Goal: Transaction & Acquisition: Subscribe to service/newsletter

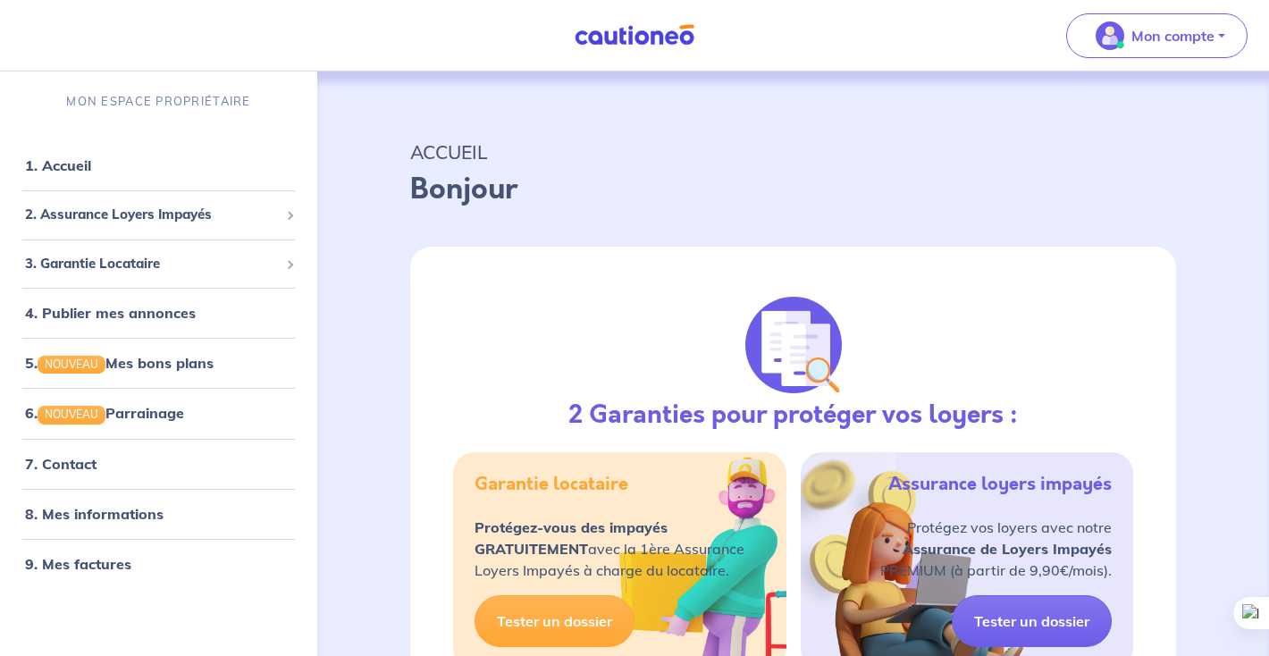
select select "FR"
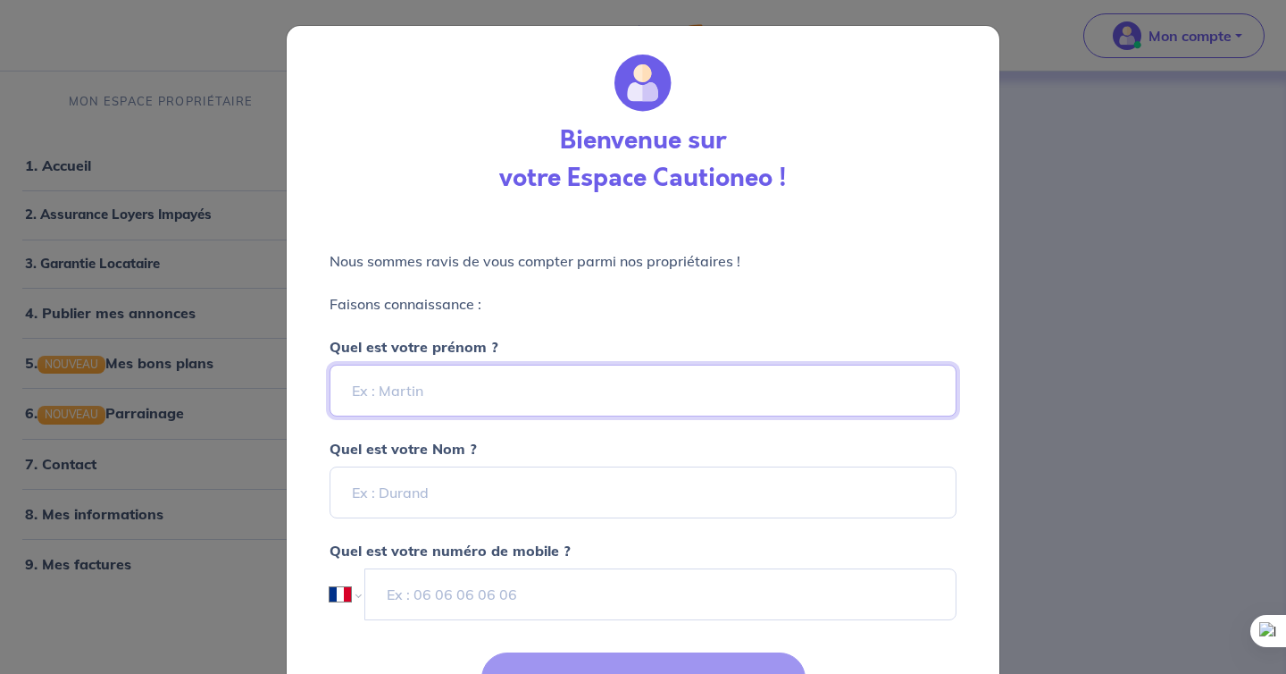
click at [517, 397] on input "Quel est votre prénom ?" at bounding box center [643, 390] width 627 height 52
type input "Nicolas"
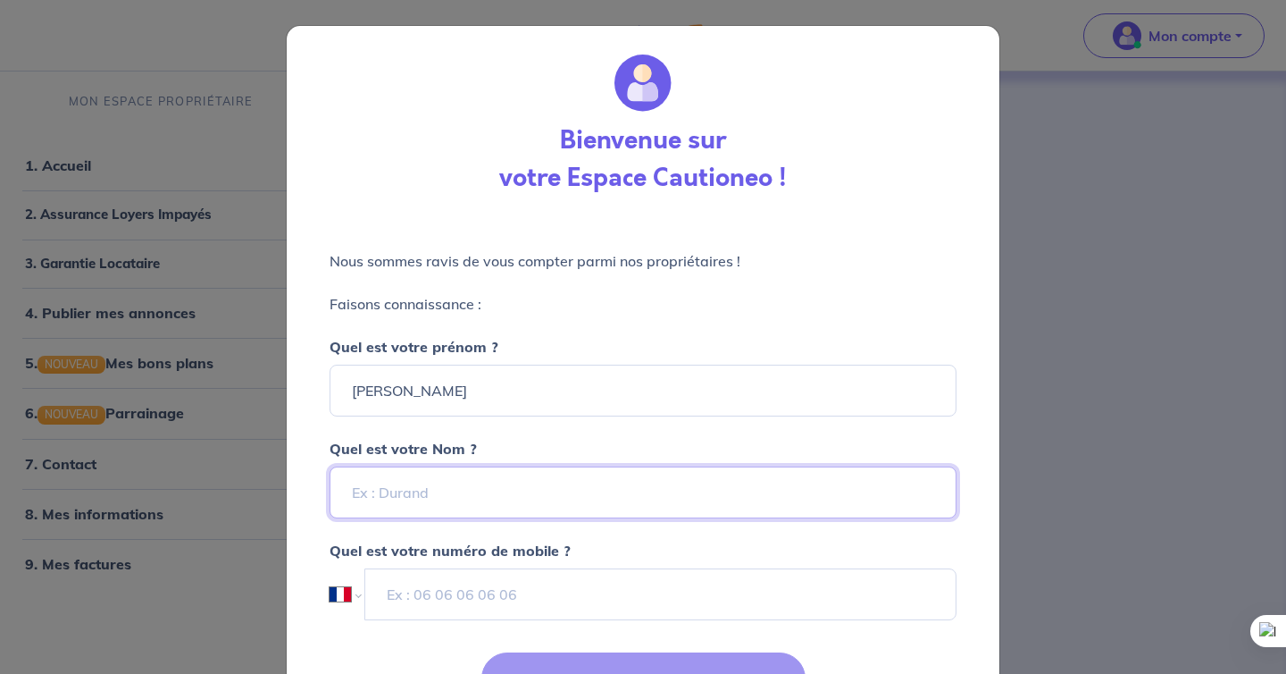
type input "SANNA"
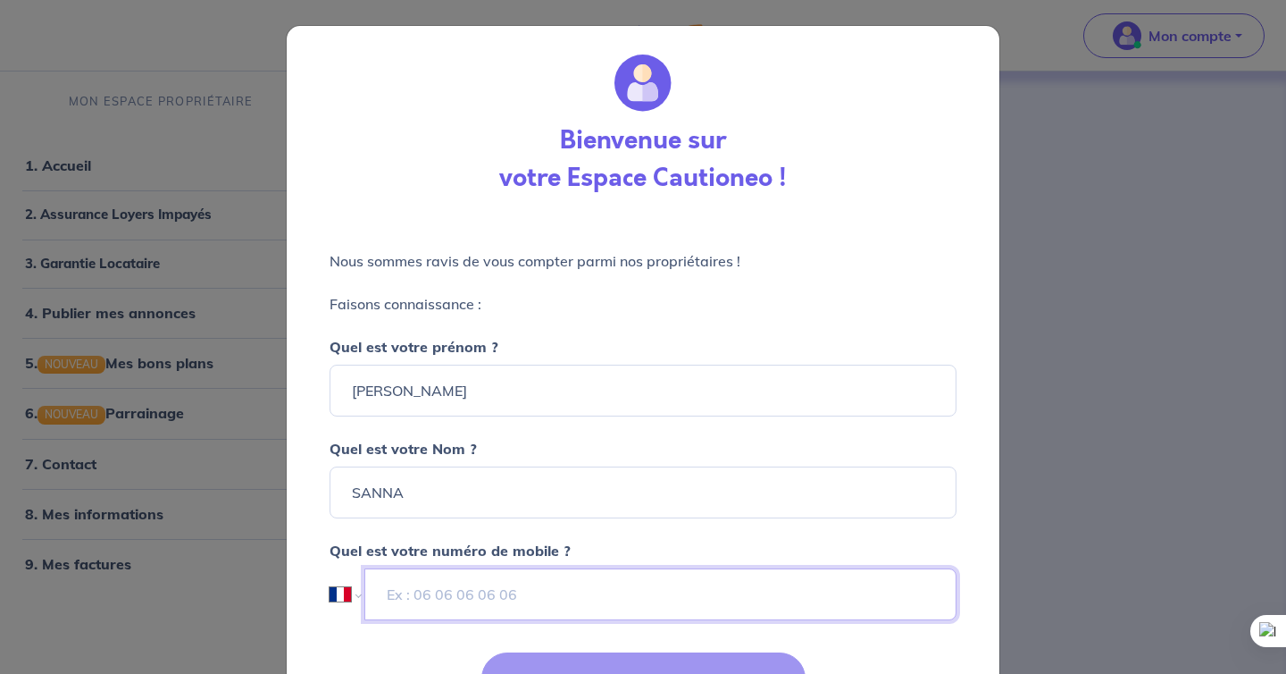
type input "06 58 52 17 18"
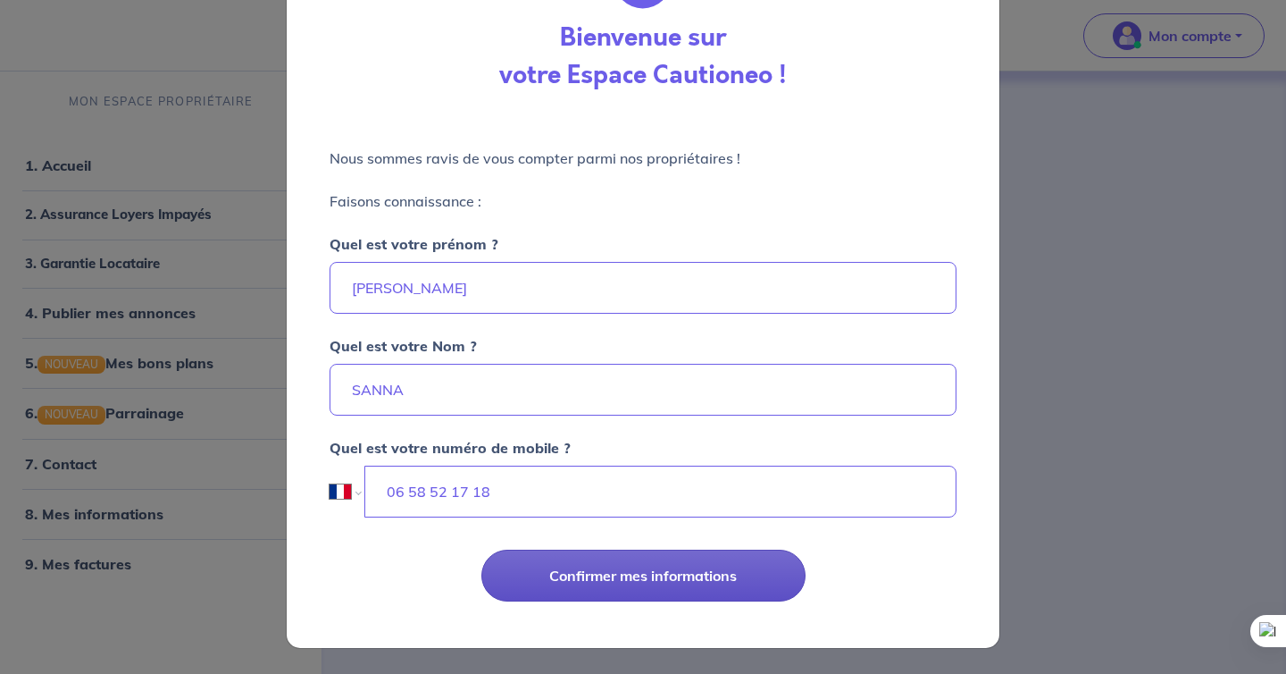
click at [668, 583] on button "Confirmer mes informations" at bounding box center [643, 575] width 324 height 52
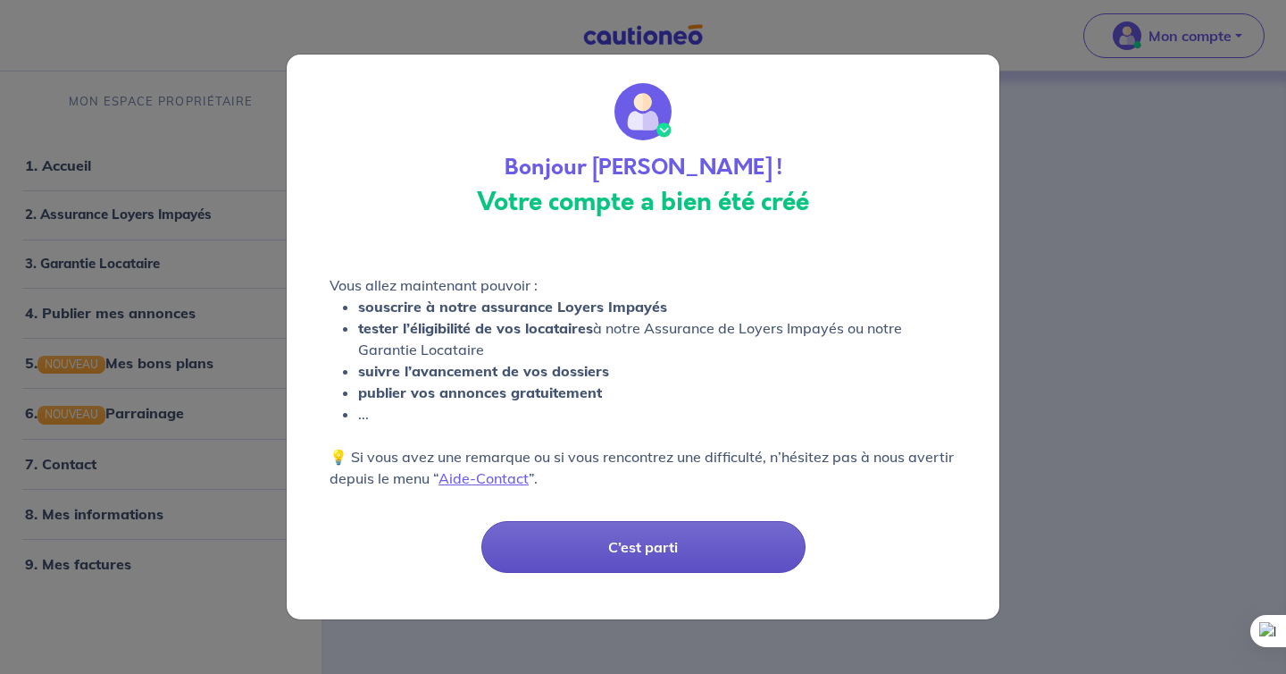
click at [680, 546] on button "C’est parti" at bounding box center [643, 547] width 324 height 52
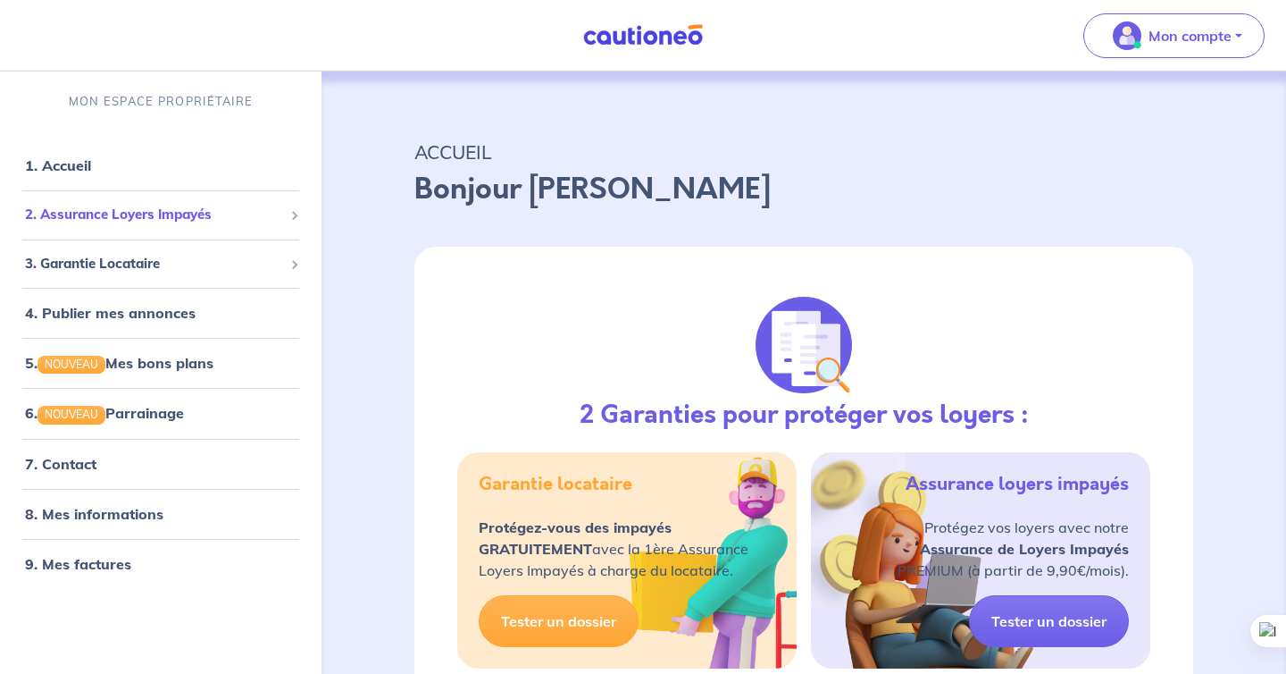
click at [127, 224] on div "2. Assurance Loyers Impayés" at bounding box center [160, 214] width 307 height 35
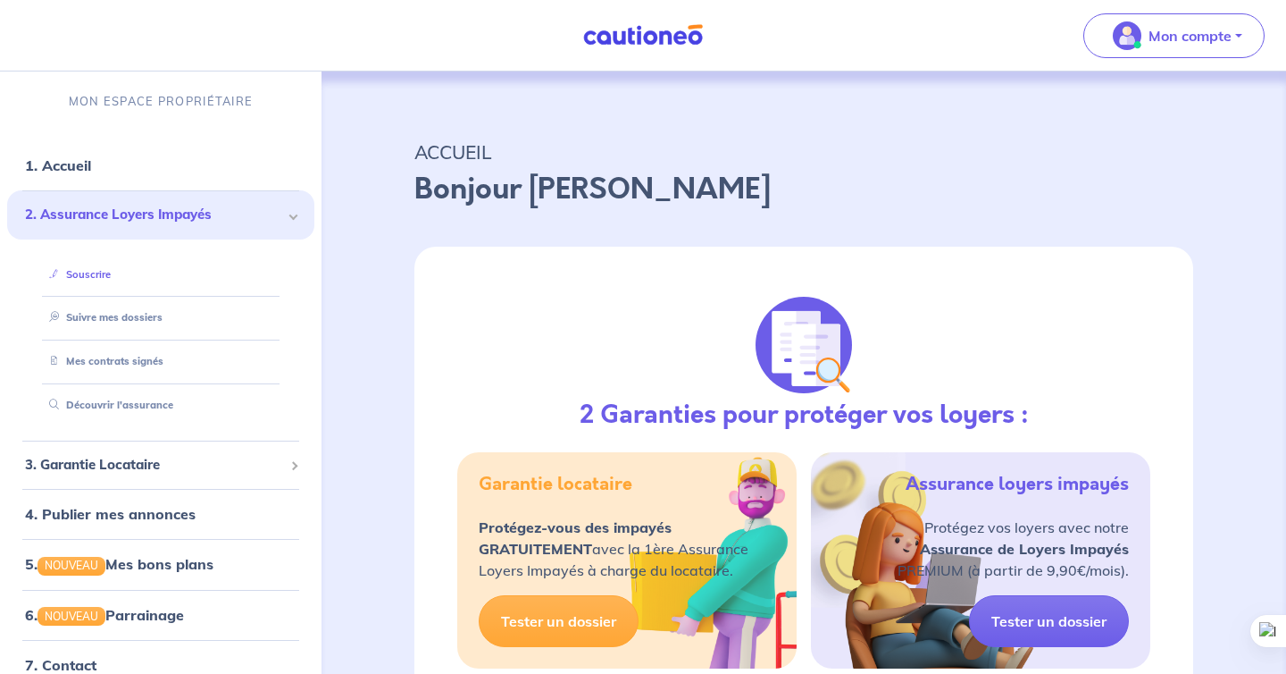
click at [111, 278] on link "Souscrire" at bounding box center [76, 274] width 69 height 13
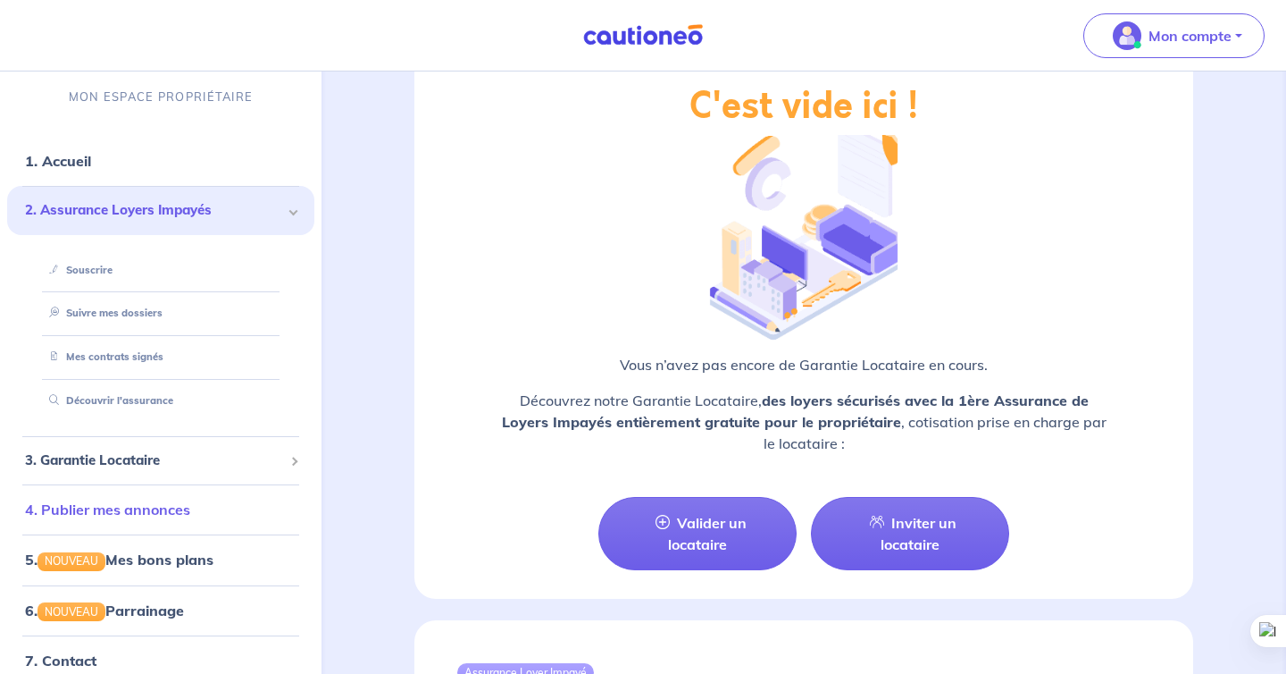
scroll to position [121, 0]
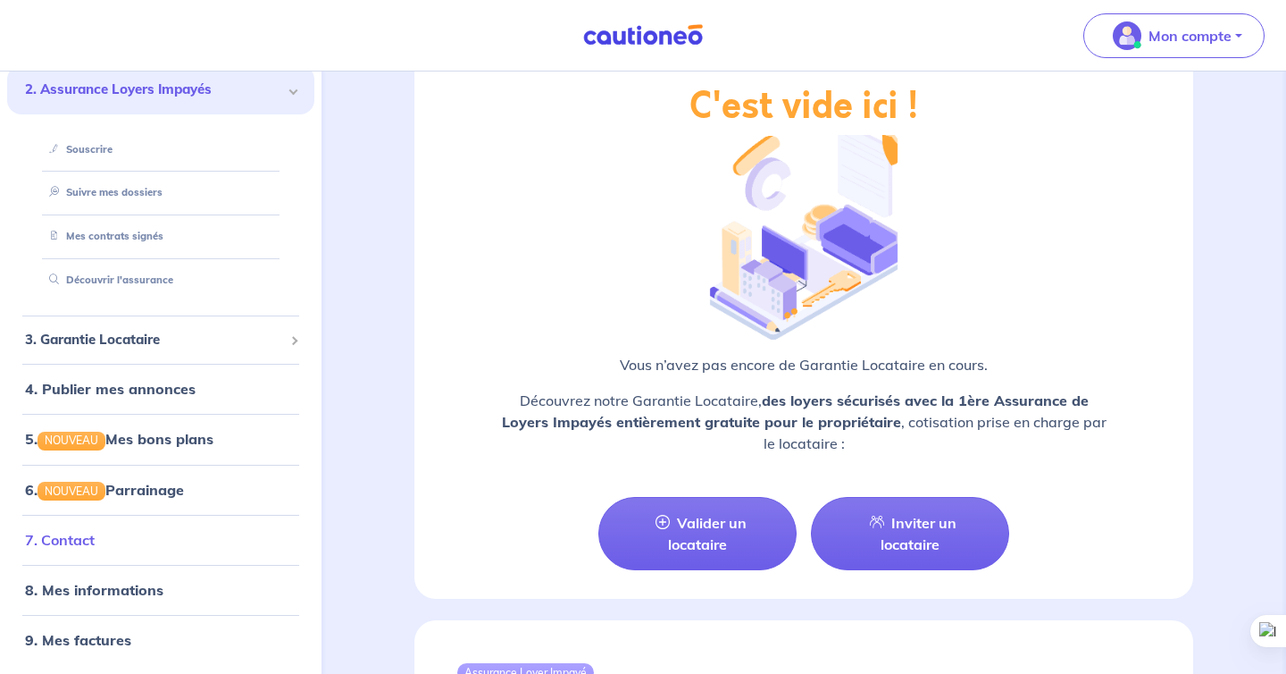
click at [95, 548] on link "7. Contact" at bounding box center [60, 540] width 70 height 18
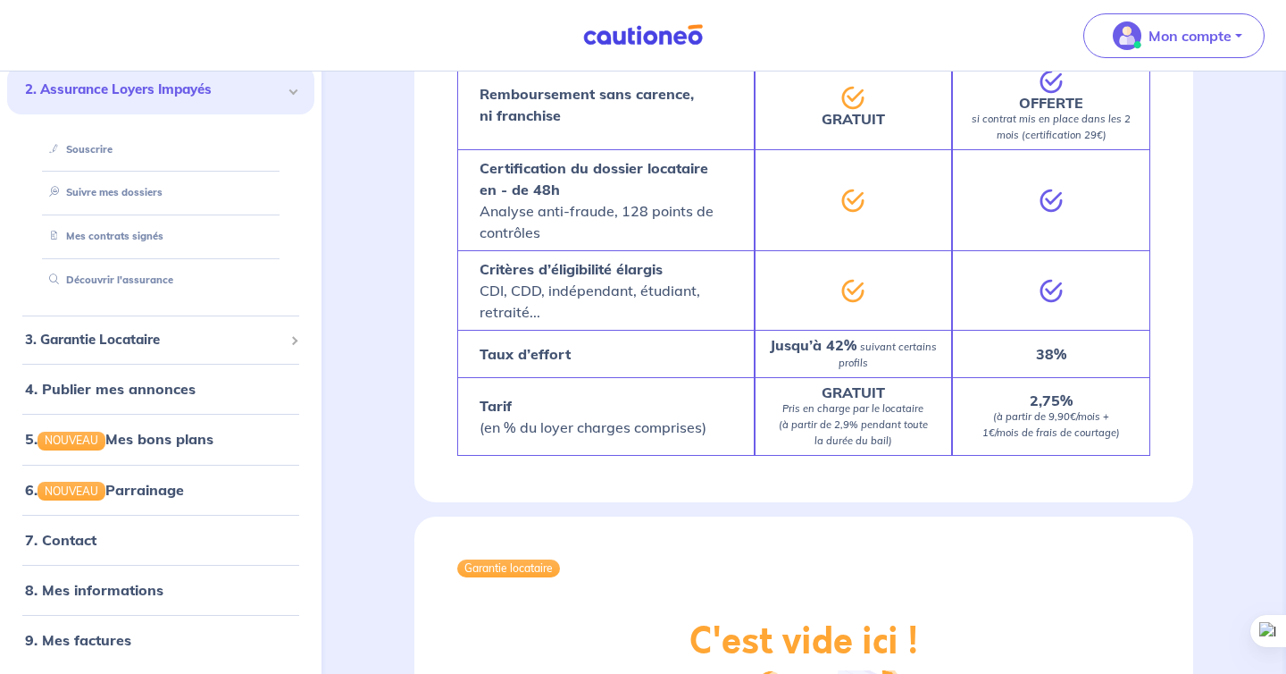
scroll to position [1017, 0]
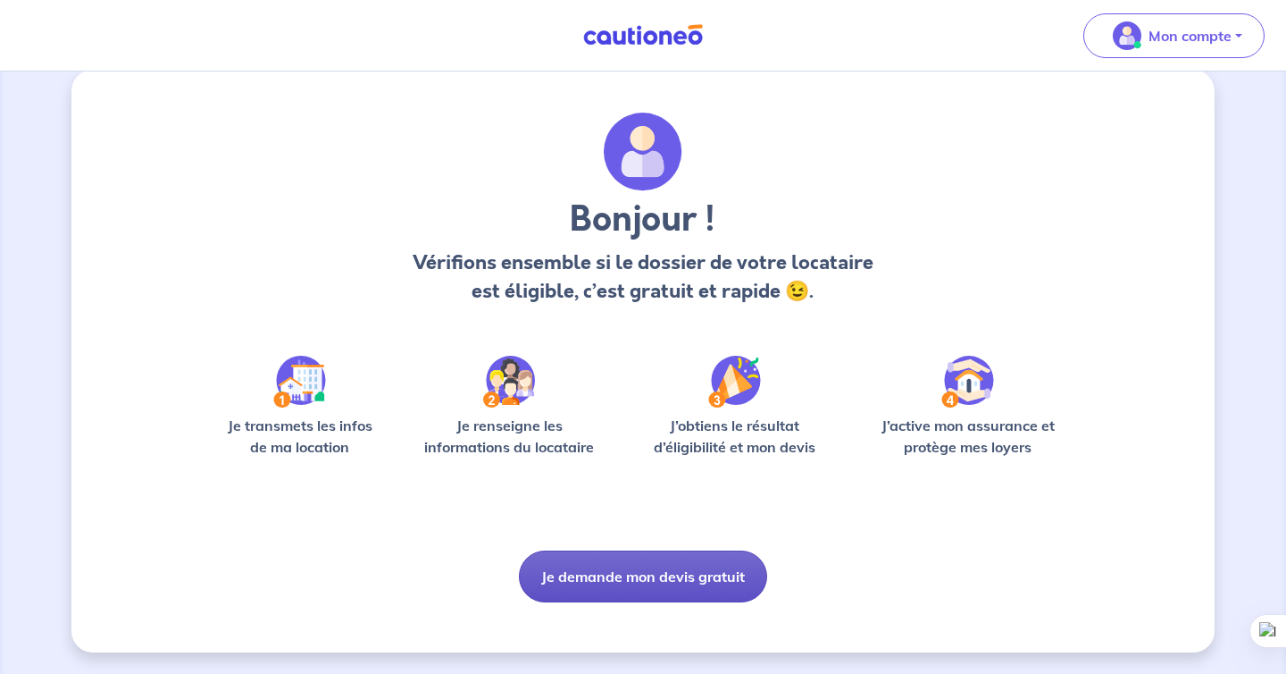
click at [686, 594] on button "Je demande mon devis gratuit" at bounding box center [643, 576] width 248 height 52
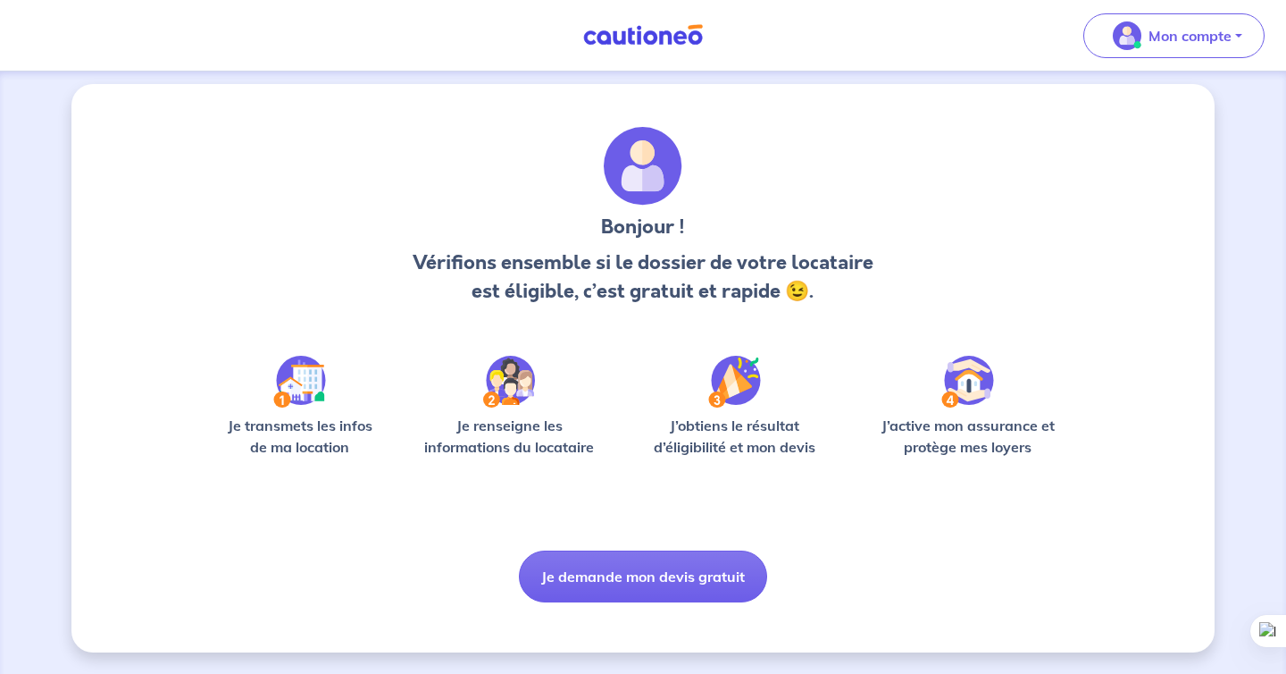
scroll to position [9, 0]
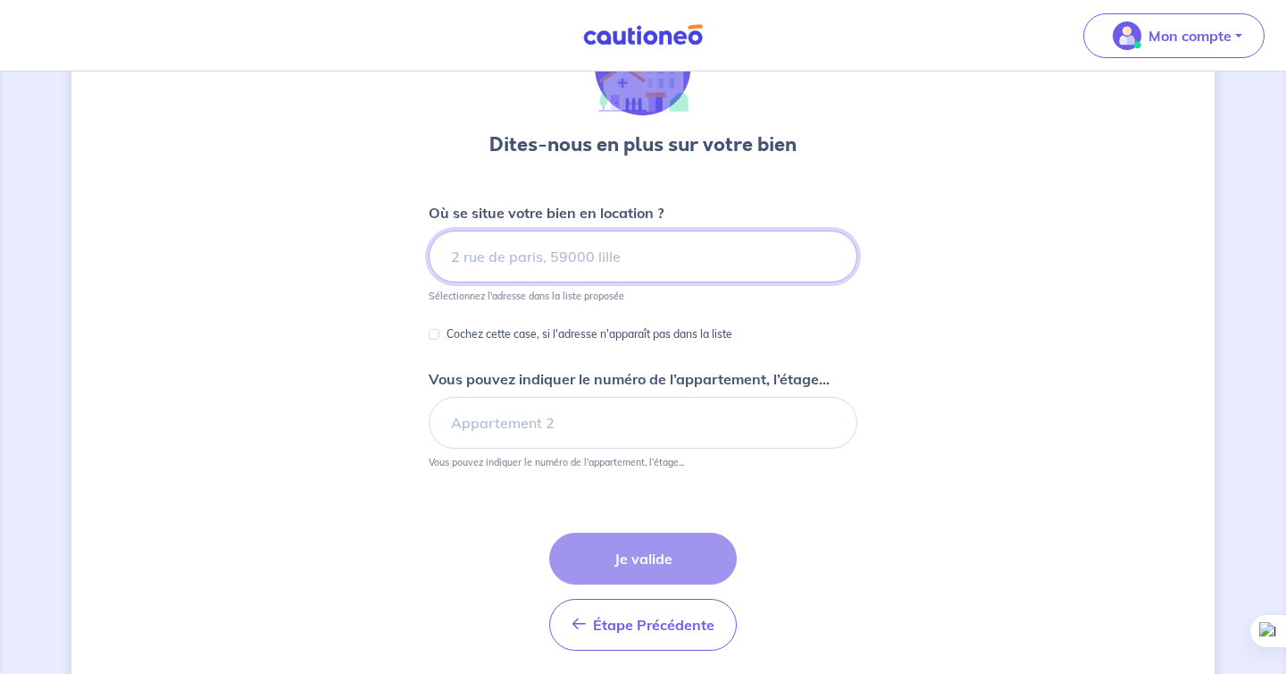
scroll to position [117, 0]
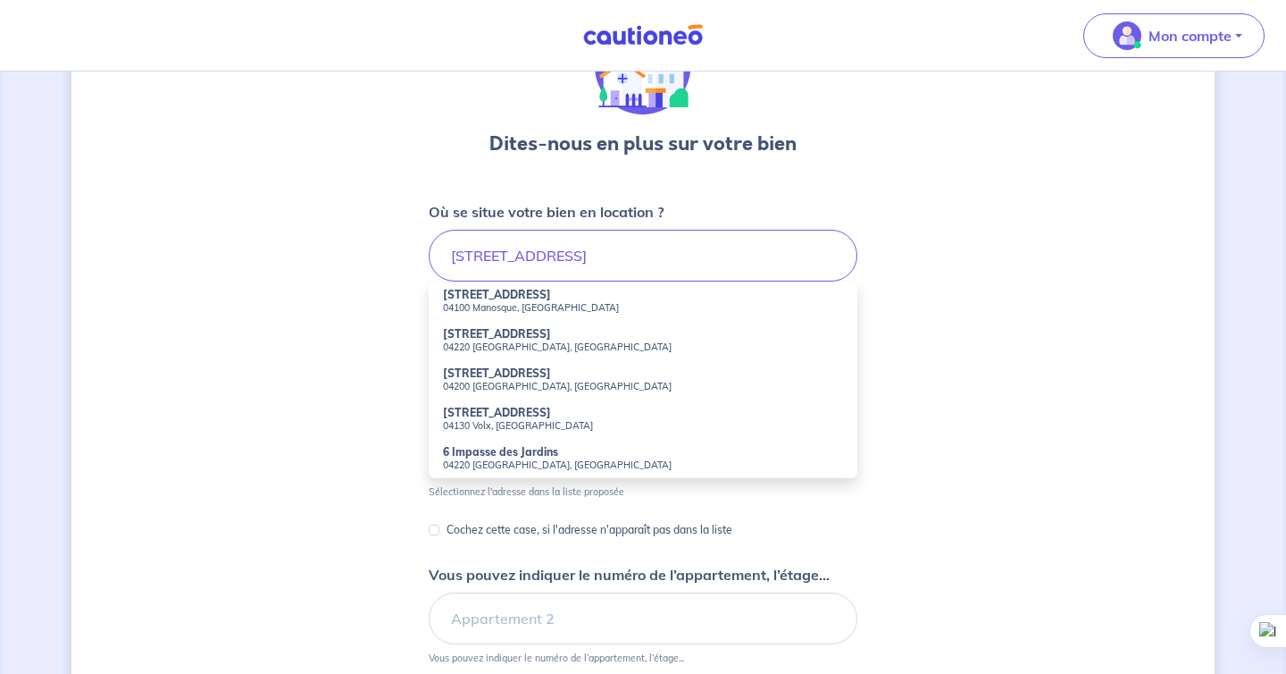
click at [568, 299] on li "[STREET_ADDRESS]" at bounding box center [643, 300] width 429 height 39
type input "[STREET_ADDRESS]"
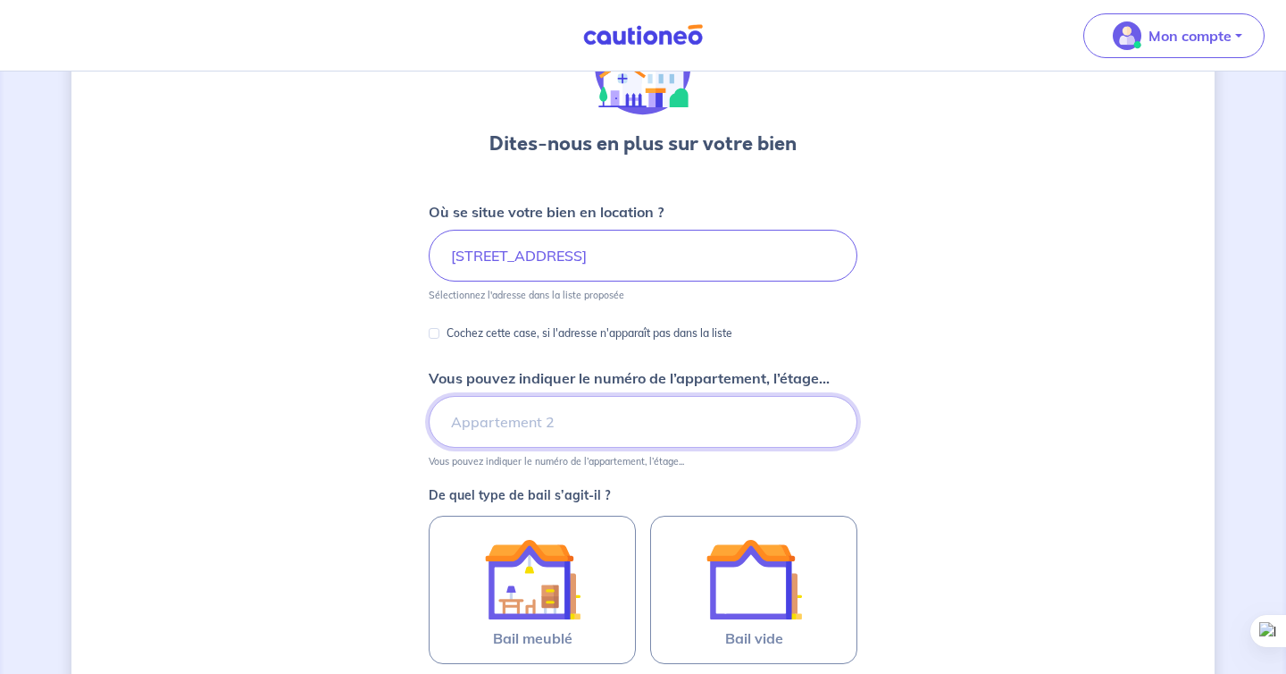
click at [682, 431] on input "Vous pouvez indiquer le numéro de l’appartement, l’étage..." at bounding box center [643, 422] width 429 height 52
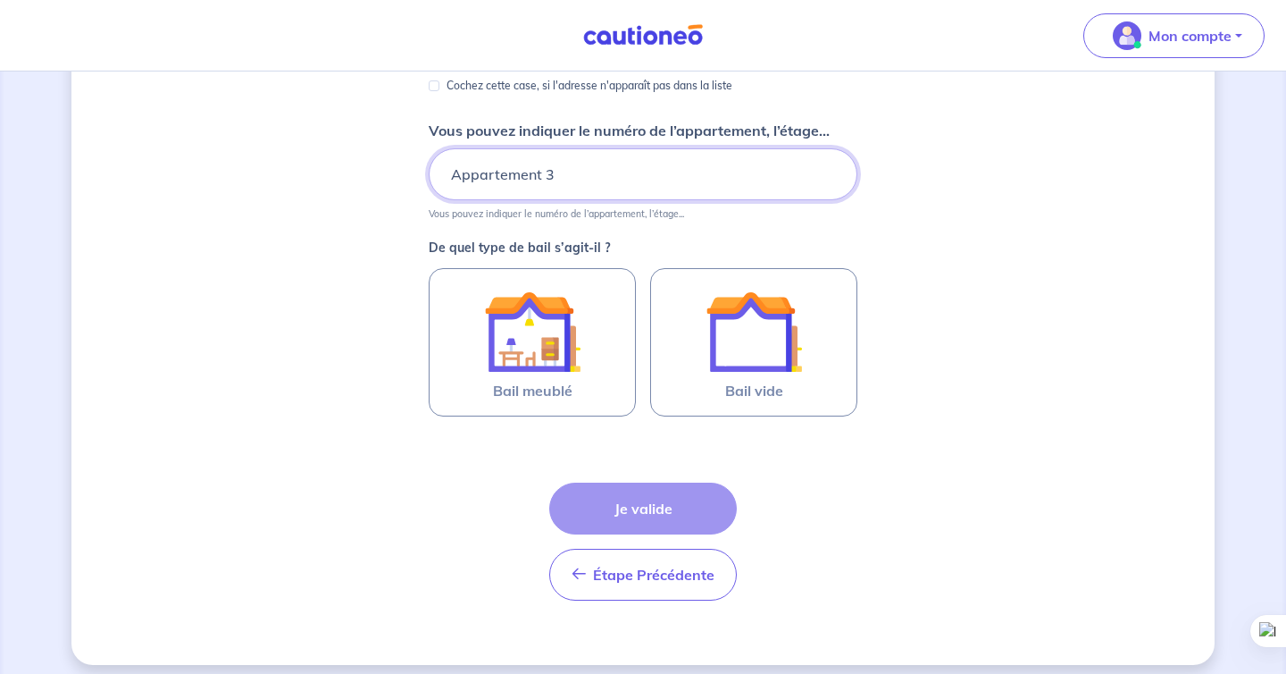
scroll to position [377, 0]
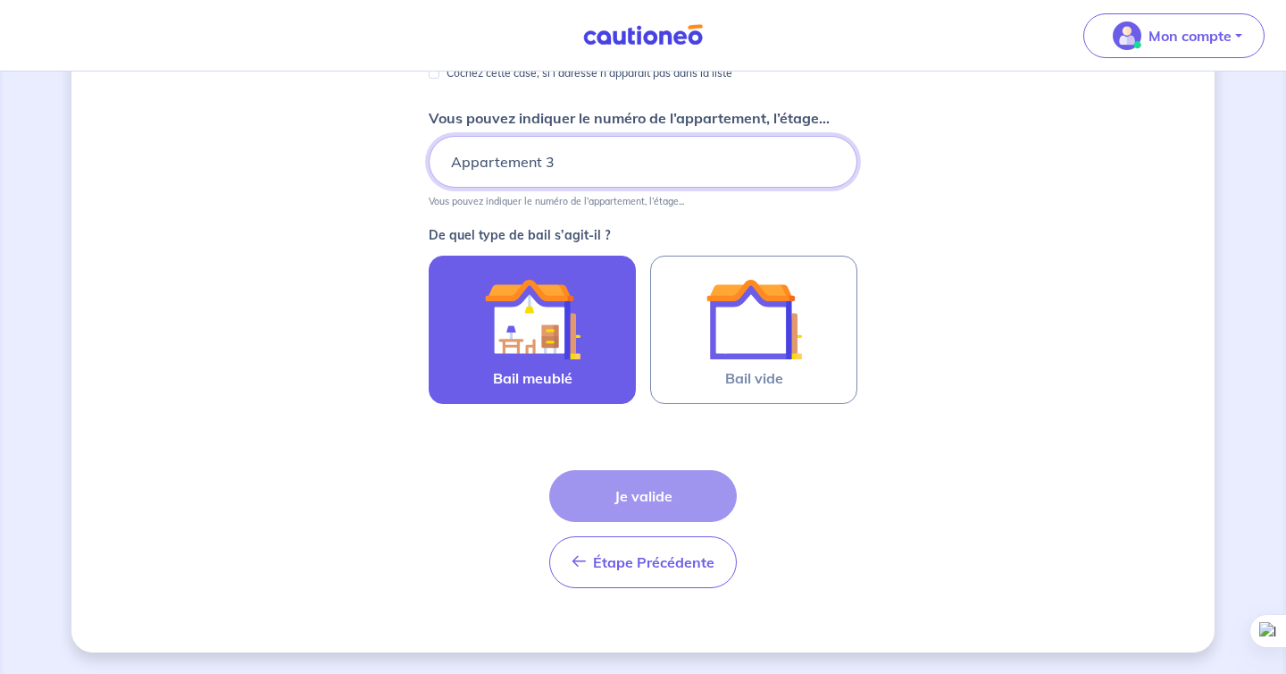
type input "Appartement 3"
click at [510, 325] on img at bounding box center [532, 319] width 96 height 96
click at [0, 0] on input "Bail meublé" at bounding box center [0, 0] width 0 height 0
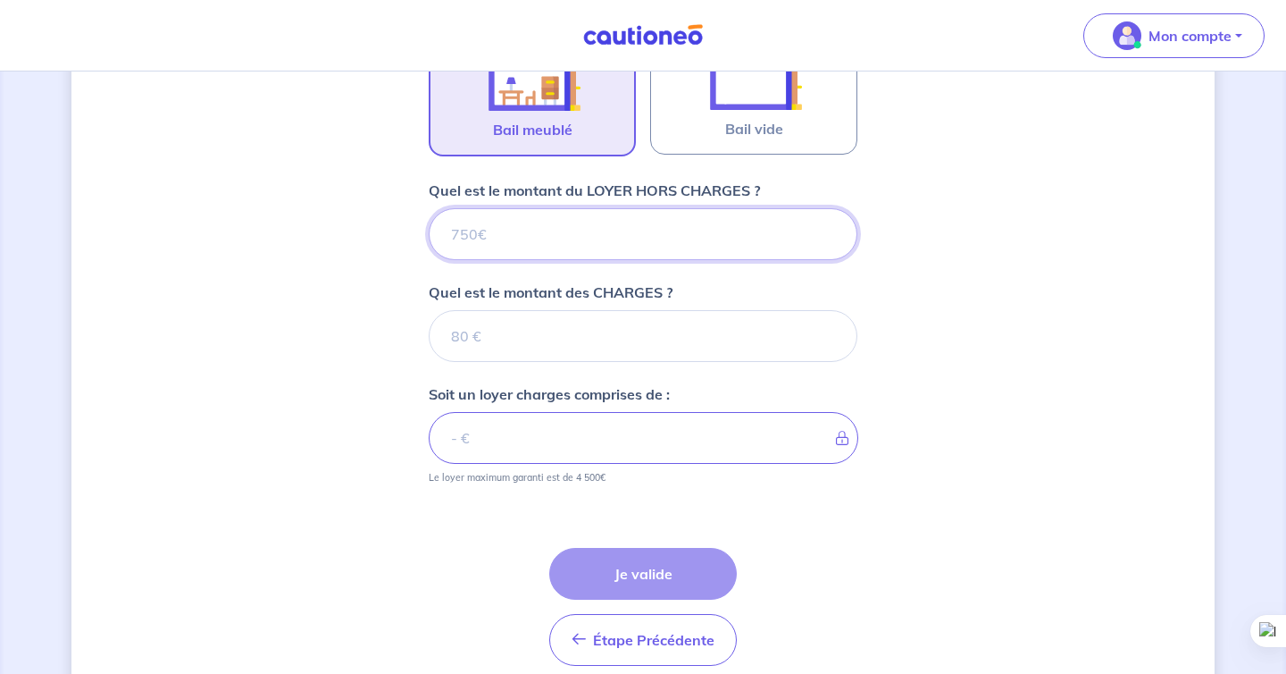
scroll to position [704, 0]
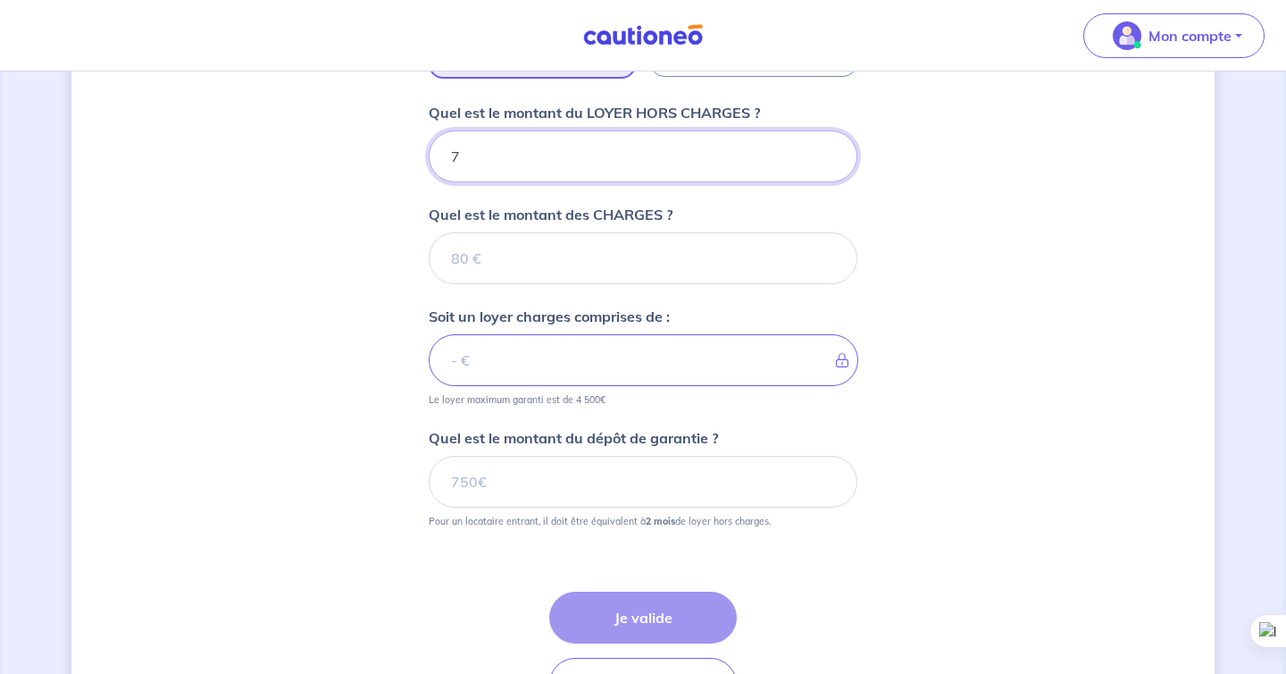
type input "72"
type input "720"
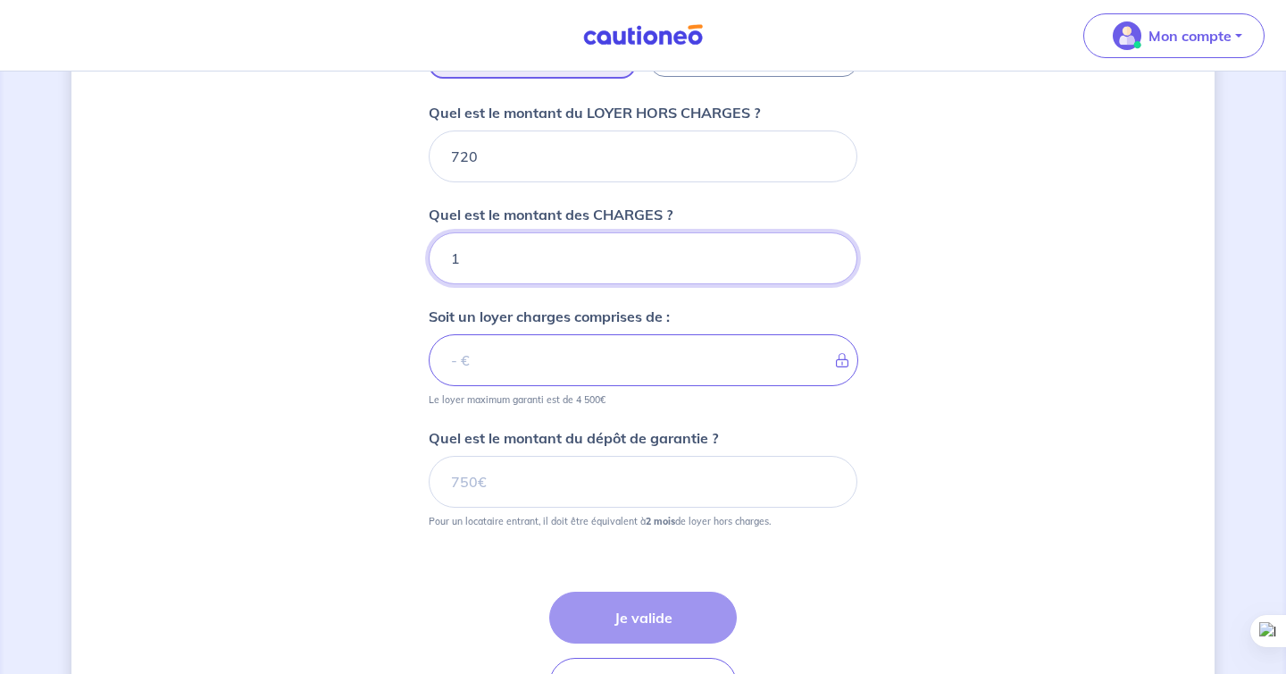
type input "10"
type input "730"
type input "10"
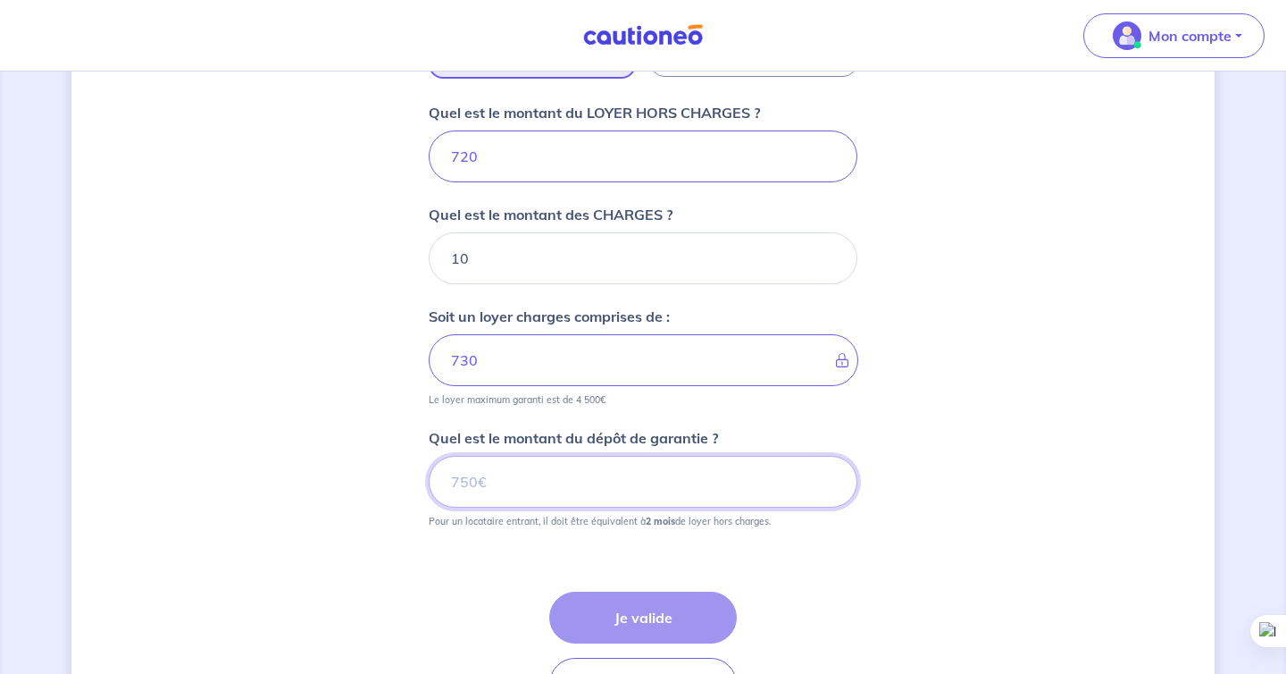
click at [458, 464] on input "Quel est le montant du dépôt de garantie ?" at bounding box center [643, 482] width 429 height 52
type input "7"
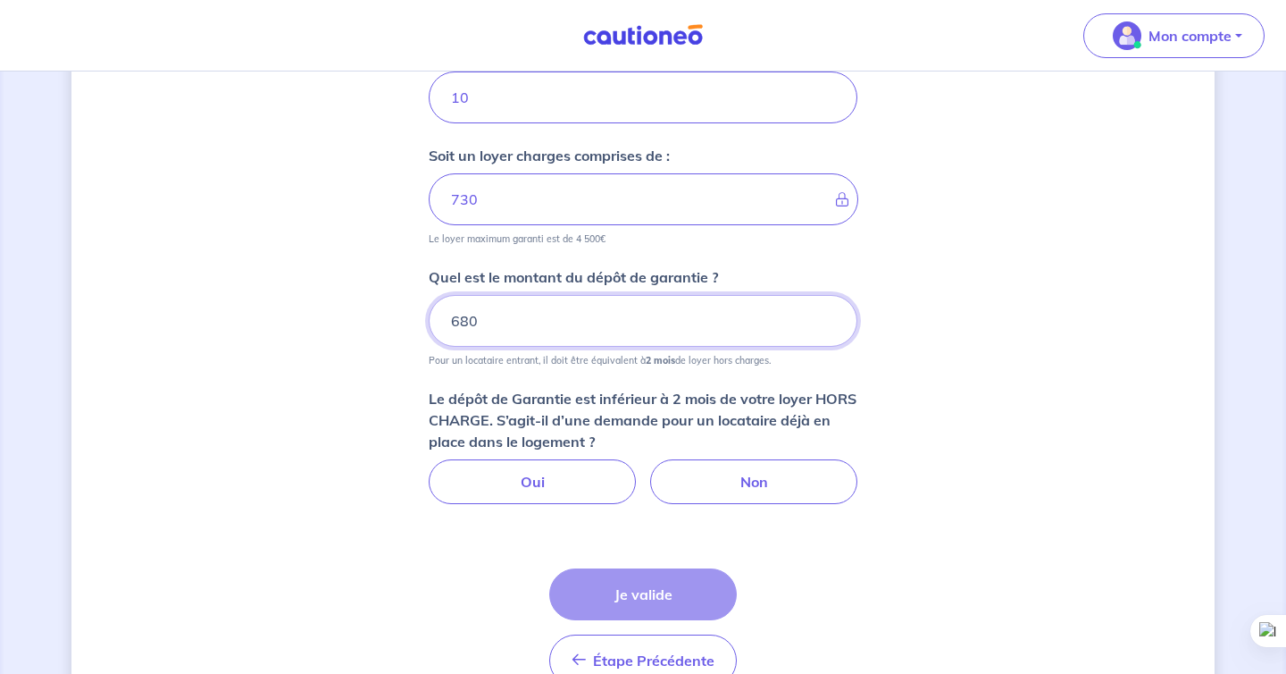
scroll to position [866, 0]
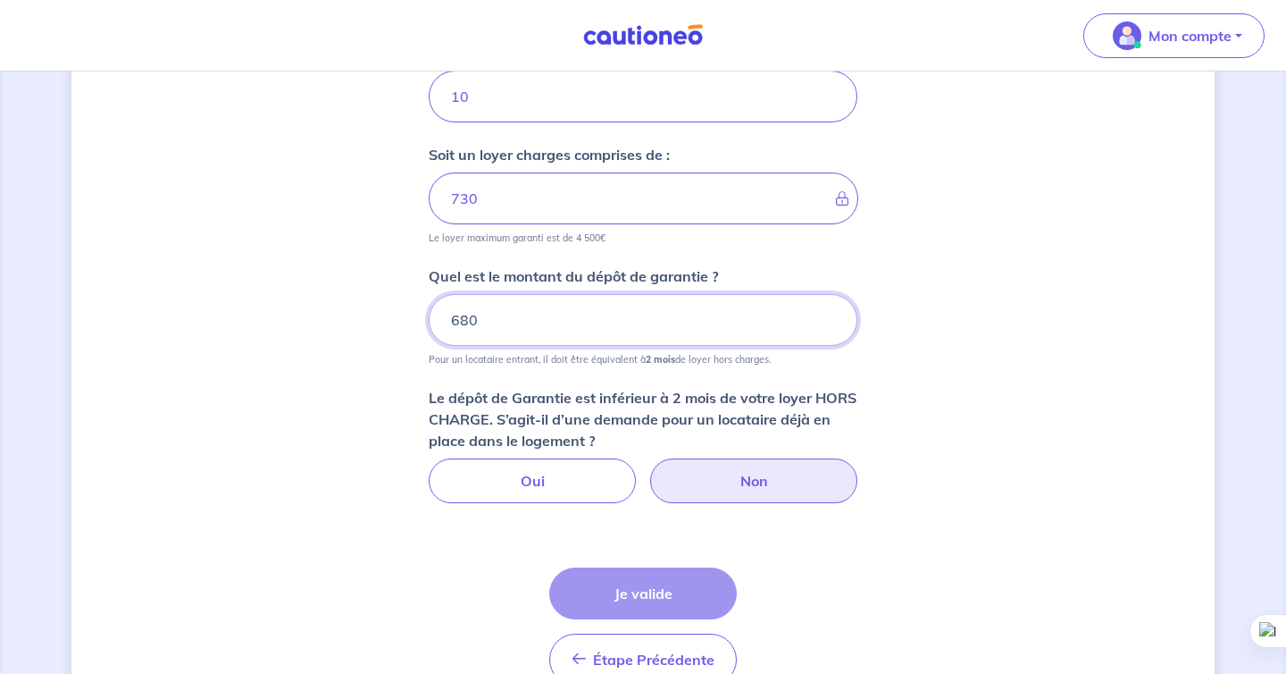
type input "680"
click at [820, 481] on label "Non" at bounding box center [753, 480] width 207 height 45
click at [649, 470] on input "Non" at bounding box center [644, 464] width 12 height 12
radio input "true"
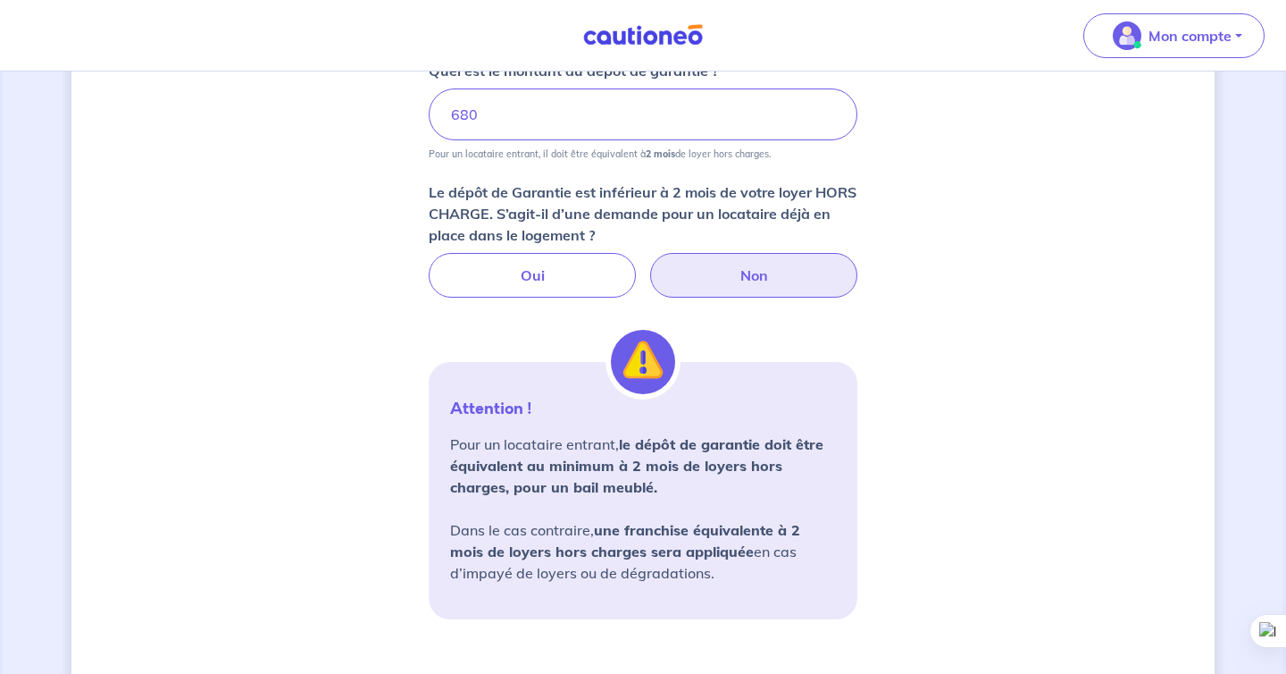
scroll to position [1299, 0]
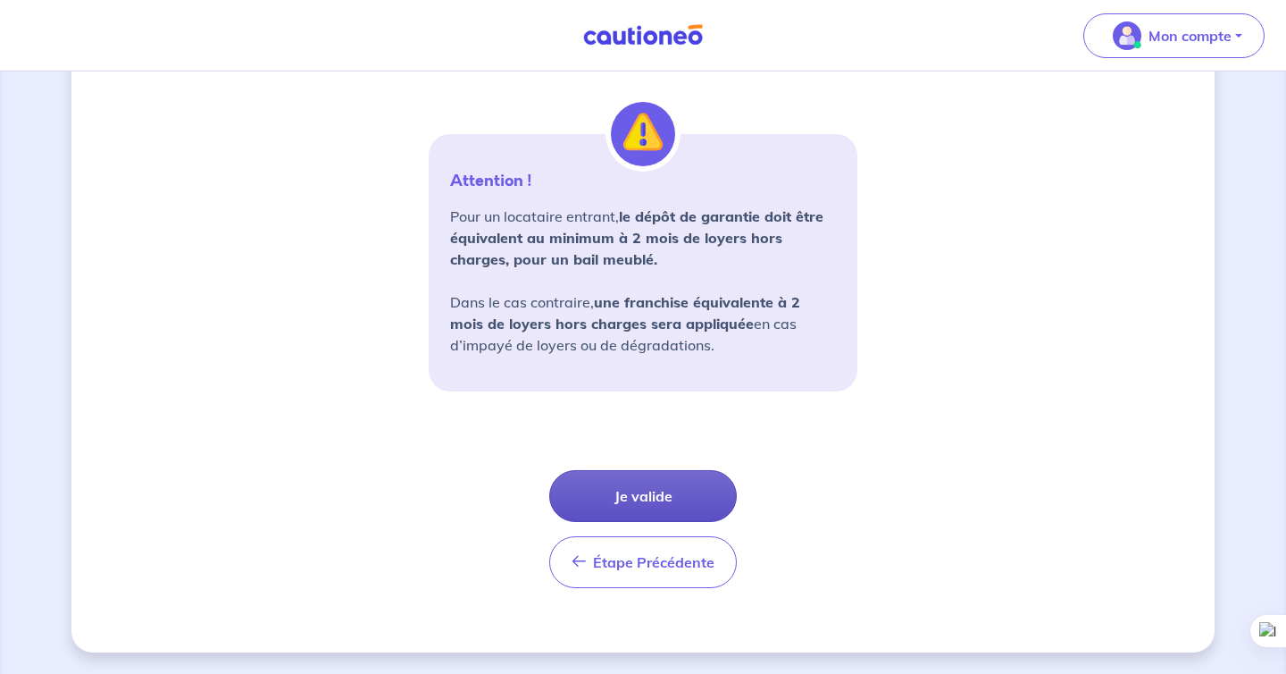
click at [709, 507] on button "Je valide" at bounding box center [643, 496] width 188 height 52
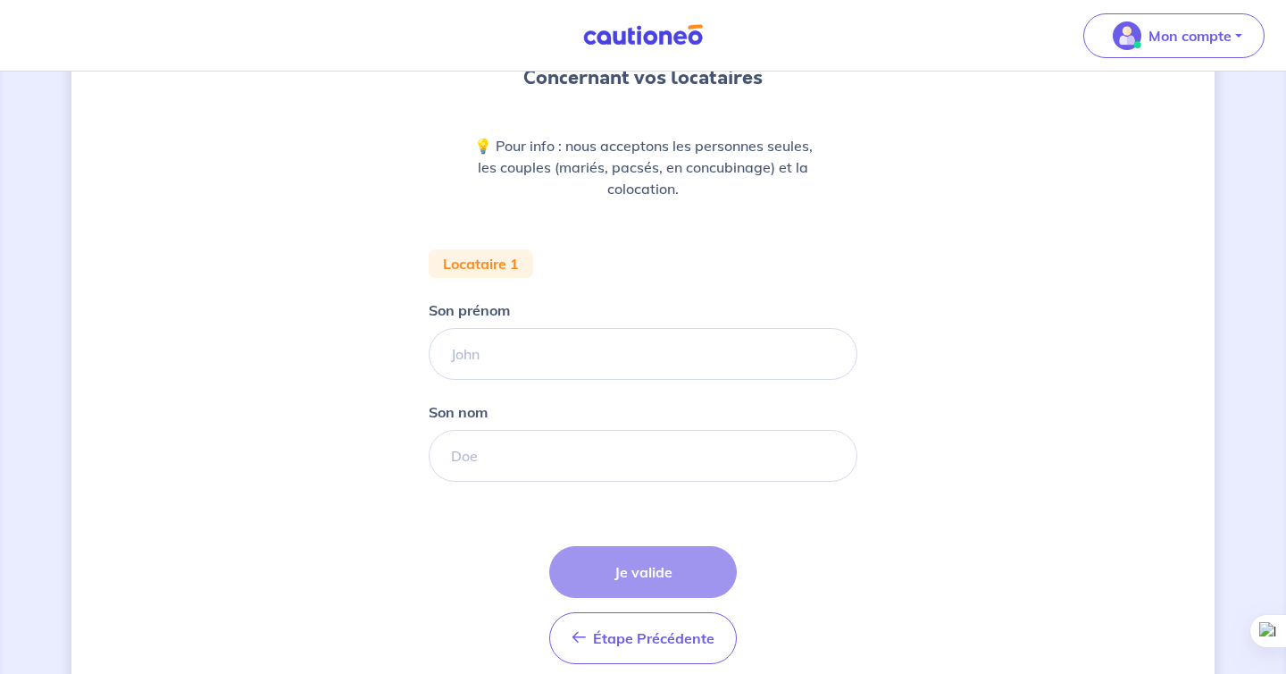
scroll to position [188, 0]
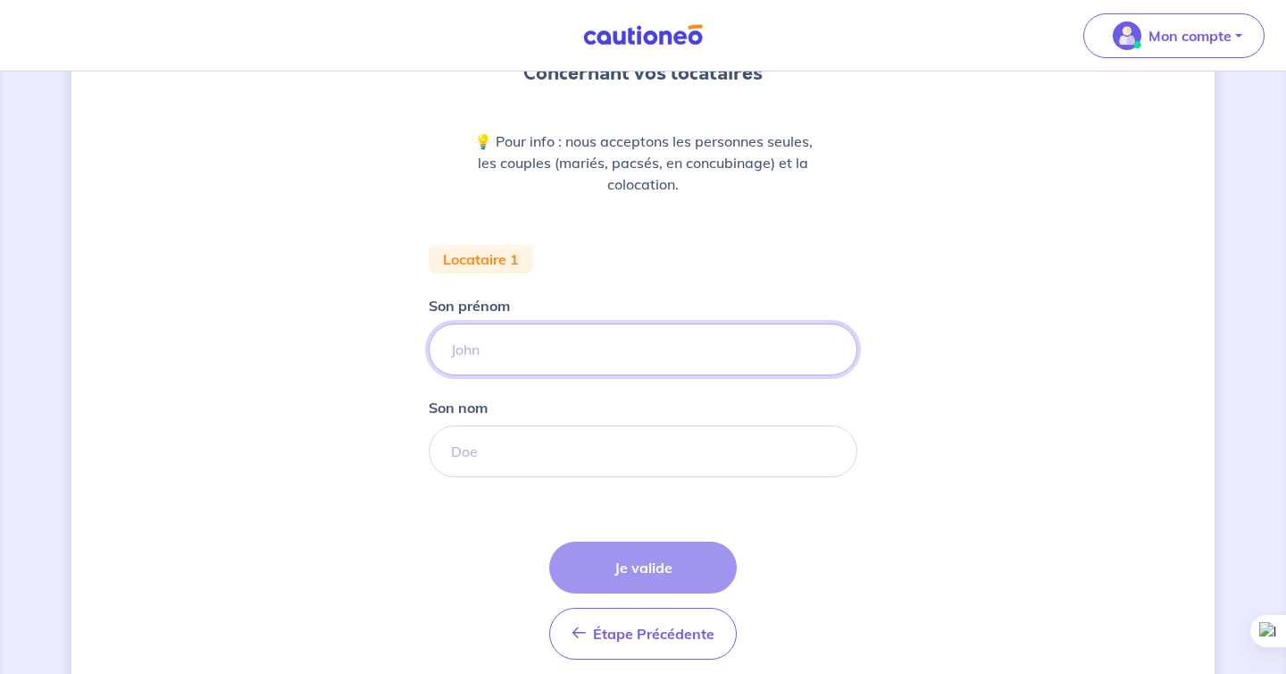
click at [556, 341] on input "Son prénom" at bounding box center [643, 349] width 429 height 52
type input "[PERSON_NAME]"
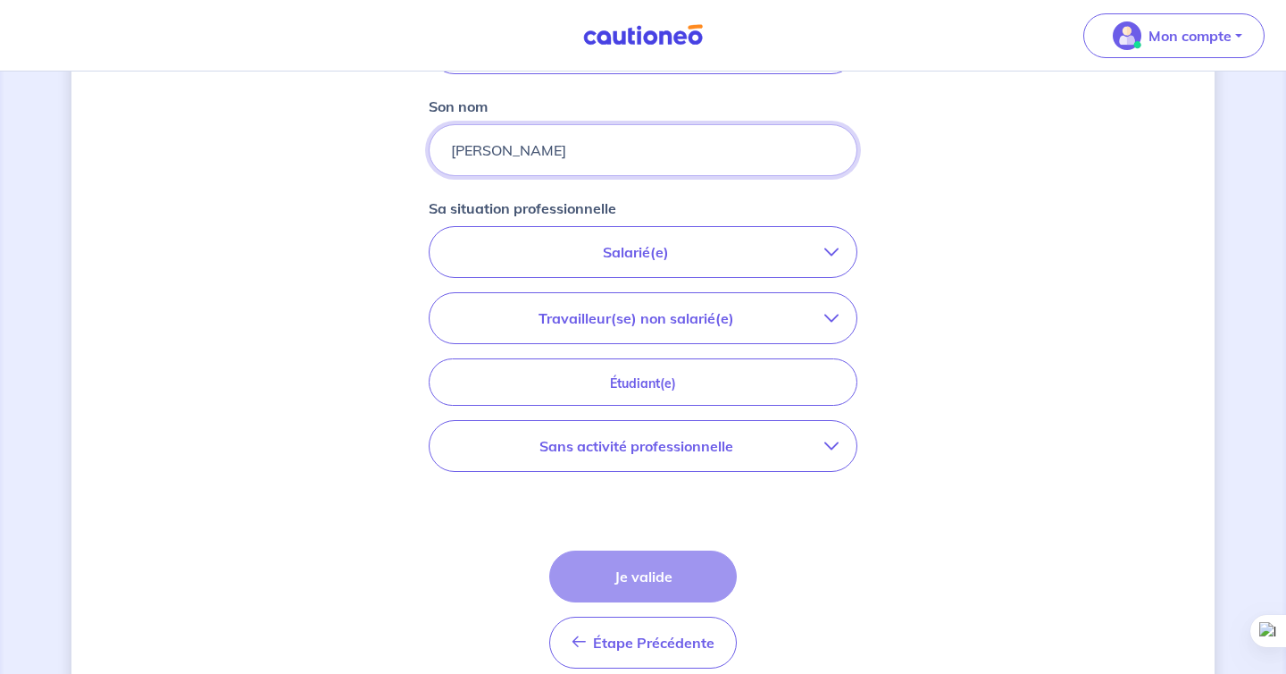
scroll to position [490, 0]
type input "[PERSON_NAME]"
click at [576, 247] on p "Salarié(e)" at bounding box center [636, 250] width 377 height 21
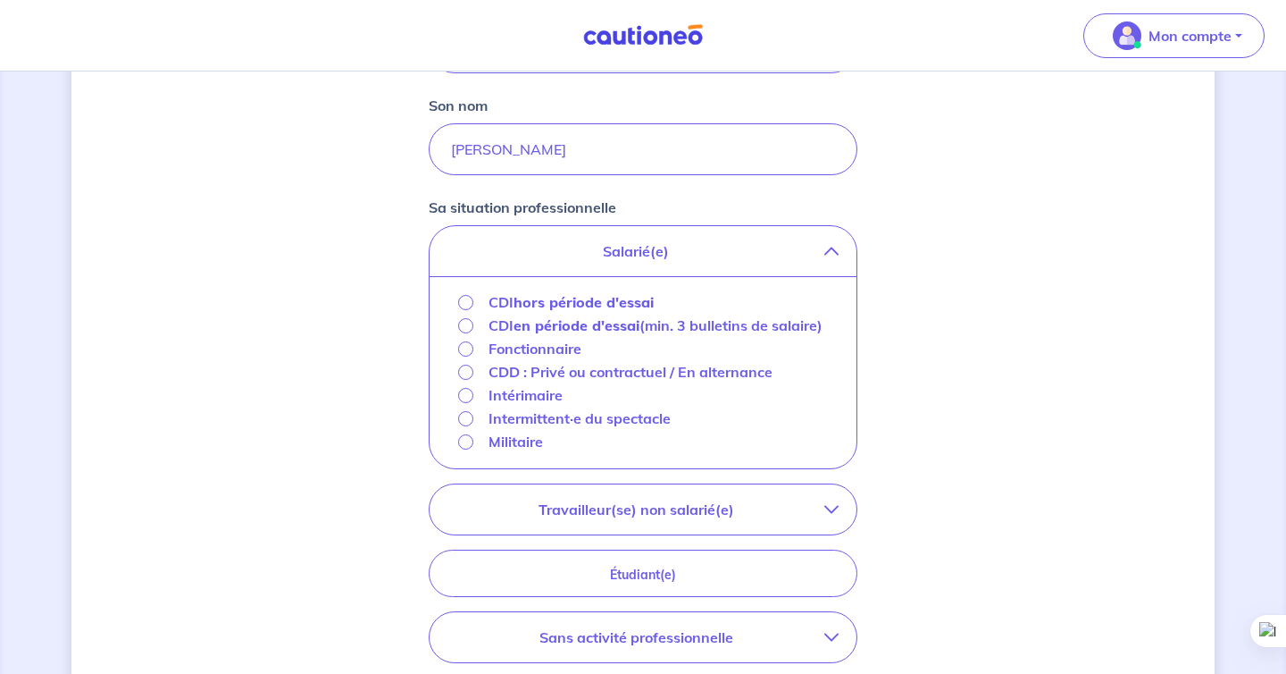
click at [533, 300] on strong "hors période d'essai" at bounding box center [584, 302] width 140 height 18
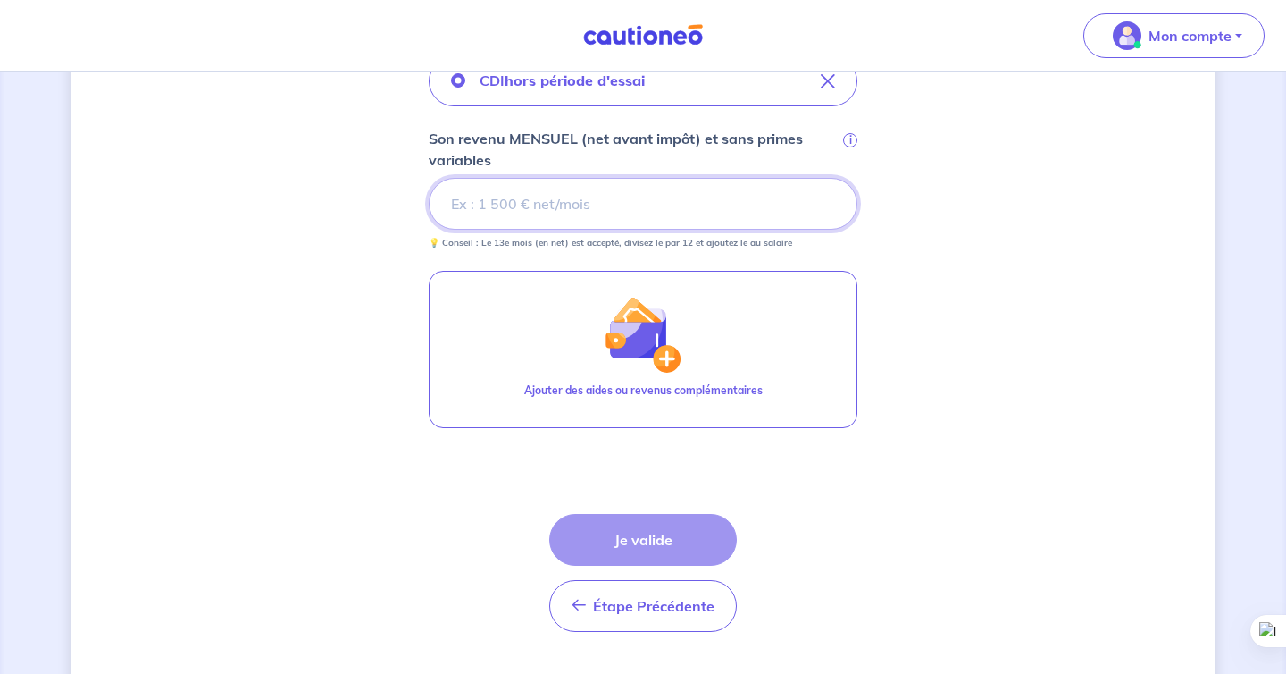
scroll to position [586, 0]
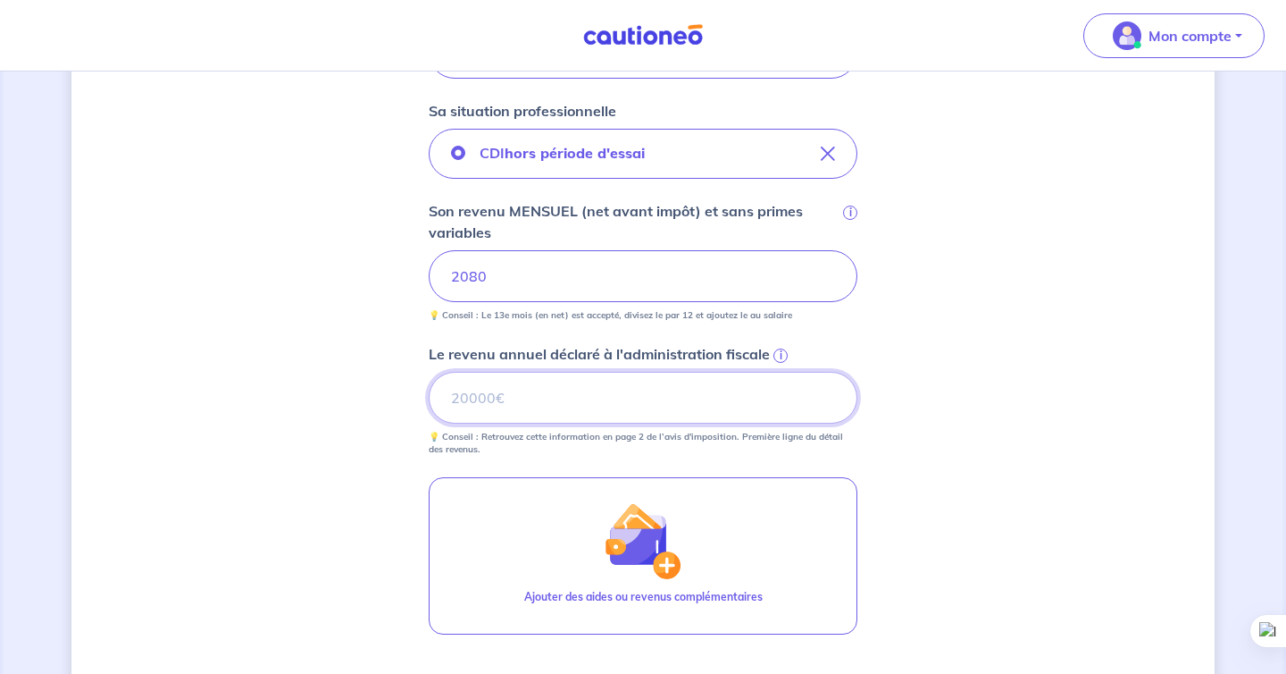
click at [685, 384] on input "Le revenu annuel déclaré à l'administration fiscale i" at bounding box center [643, 398] width 429 height 52
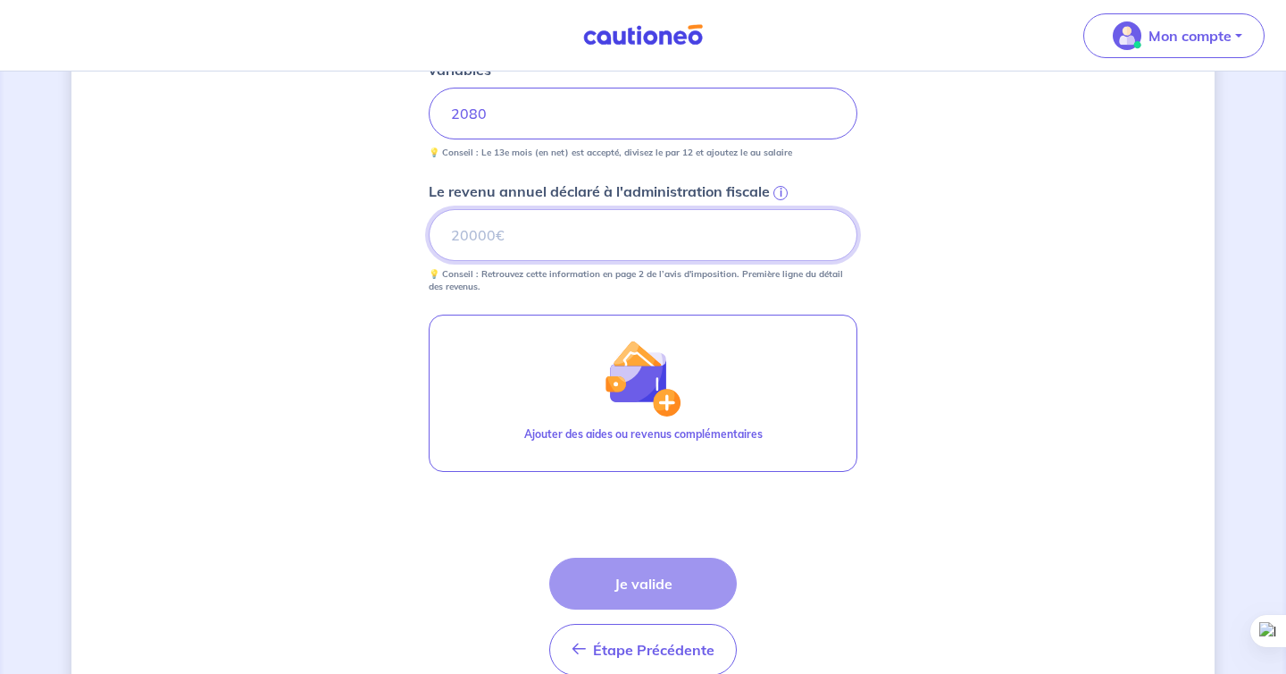
scroll to position [749, 0]
click at [1057, 504] on div "Concernant vos locataires 💡 Pour info : nous acceptons les personnes seules, le…" at bounding box center [642, 40] width 1143 height 1395
click at [677, 243] on input "Le revenu annuel déclaré à l'administration fiscale i" at bounding box center [643, 234] width 429 height 52
click at [681, 557] on div "Étape Précédente Précédent Je valide Je valide" at bounding box center [643, 616] width 188 height 118
click at [577, 233] on input "Le revenu annuel déclaré à l'administration fiscale i" at bounding box center [643, 234] width 429 height 52
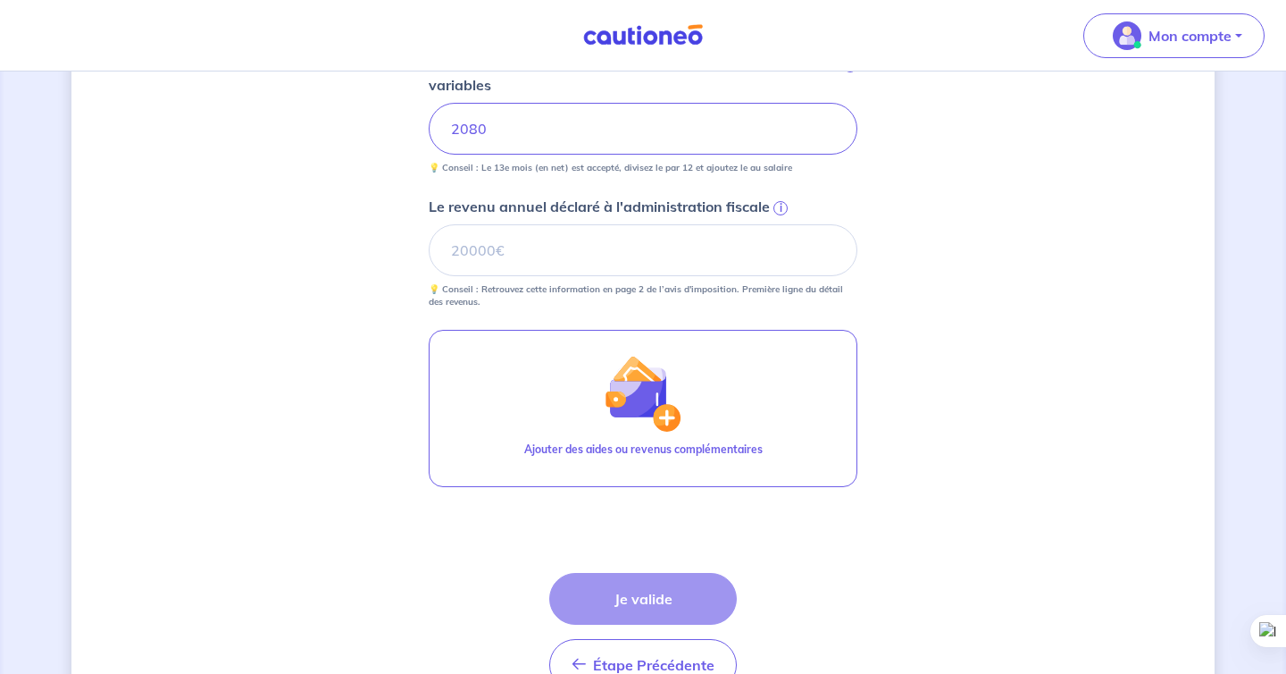
scroll to position [836, 0]
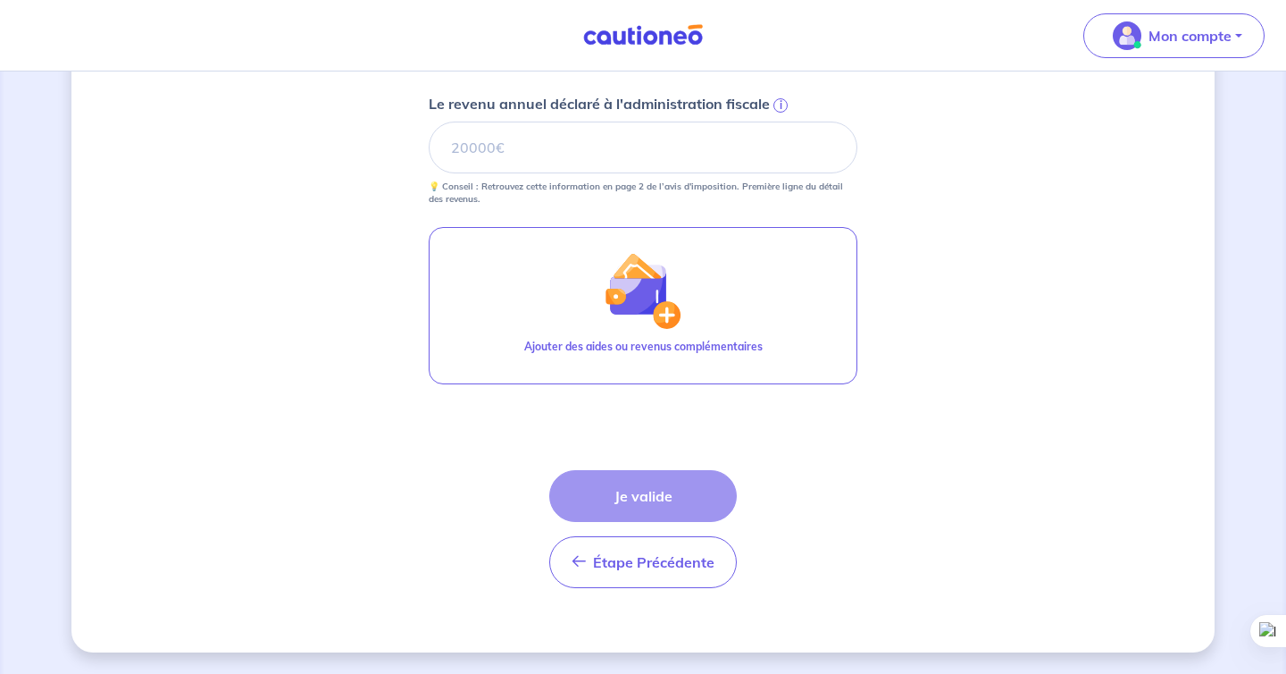
click at [557, 113] on p "Le revenu annuel déclaré à l'administration fiscale" at bounding box center [599, 103] width 341 height 21
click at [557, 121] on input "Le revenu annuel déclaré à l'administration fiscale i" at bounding box center [643, 147] width 429 height 52
click at [557, 131] on input "Le revenu annuel déclaré à l'administration fiscale i" at bounding box center [643, 147] width 429 height 52
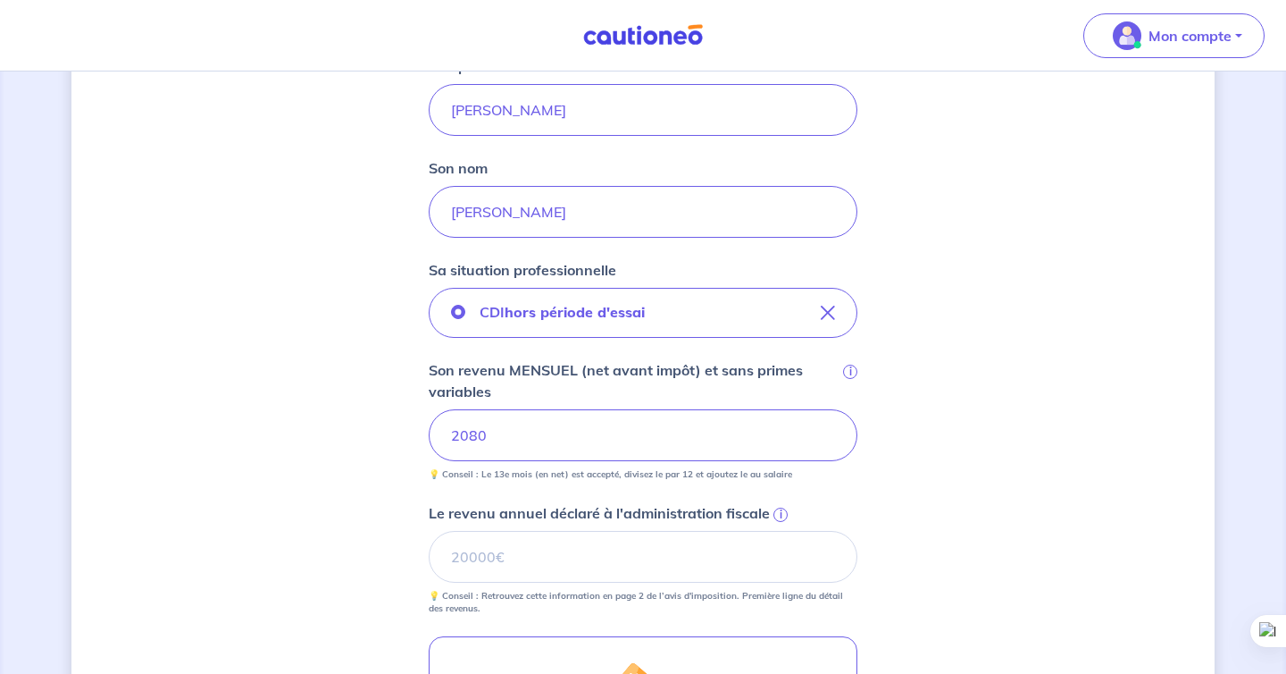
scroll to position [428, 0]
click at [1118, 284] on div "Concernant vos locataires 💡 Pour info : nous acceptons les personnes seules, le…" at bounding box center [642, 362] width 1143 height 1395
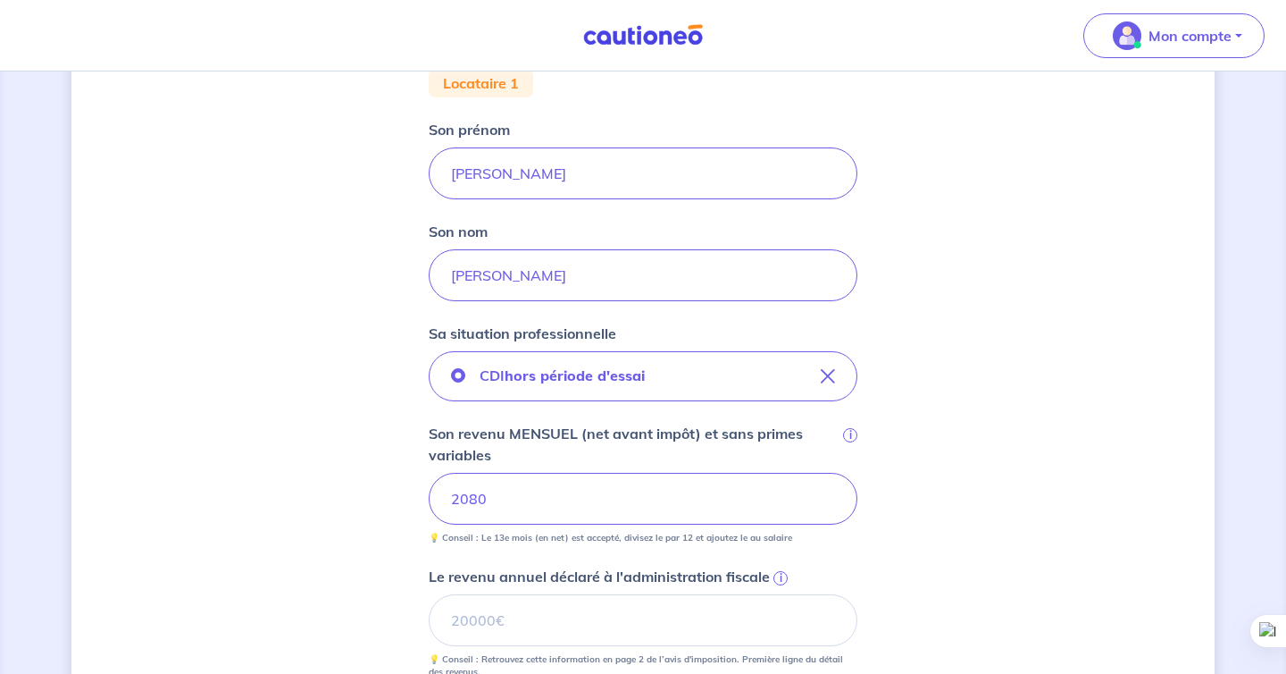
scroll to position [0, 0]
